Goal: Task Accomplishment & Management: Complete application form

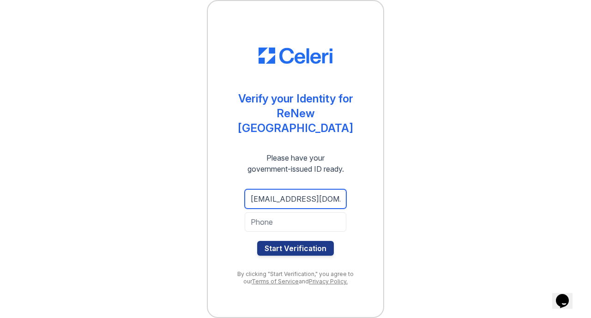
type input "[EMAIL_ADDRESS][DOMAIN_NAME]"
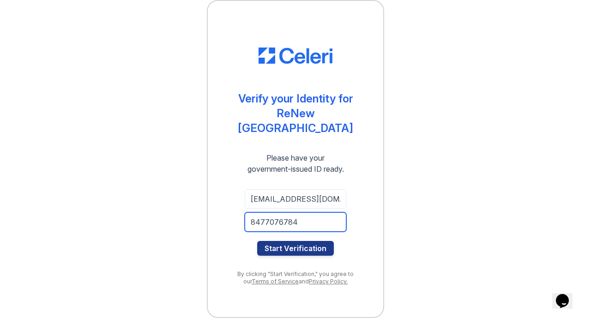
type input "8477076784"
click at [419, 212] on div "Verify your Identity for [GEOGRAPHIC_DATA] Please have your government-issued I…" at bounding box center [295, 159] width 561 height 318
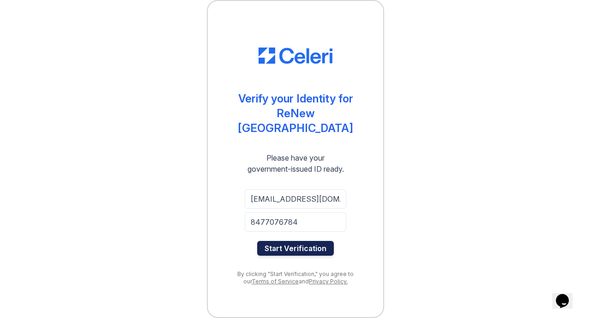
click at [313, 243] on button "Start Verification" at bounding box center [295, 248] width 77 height 15
